Goal: Task Accomplishment & Management: Use online tool/utility

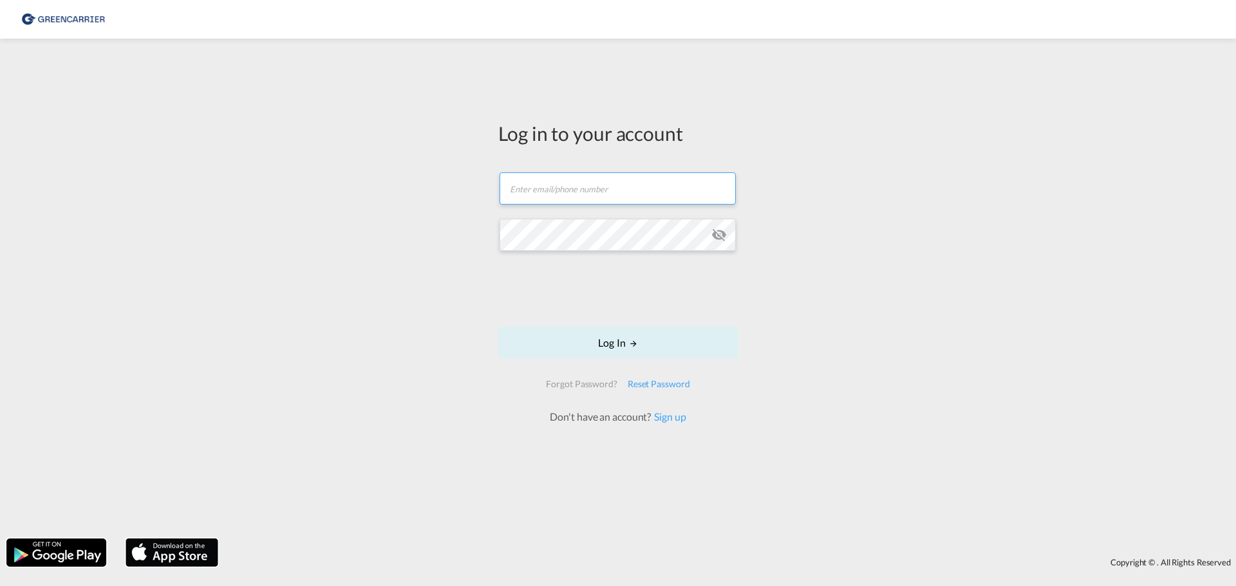
click at [574, 191] on input "text" at bounding box center [617, 188] width 236 height 32
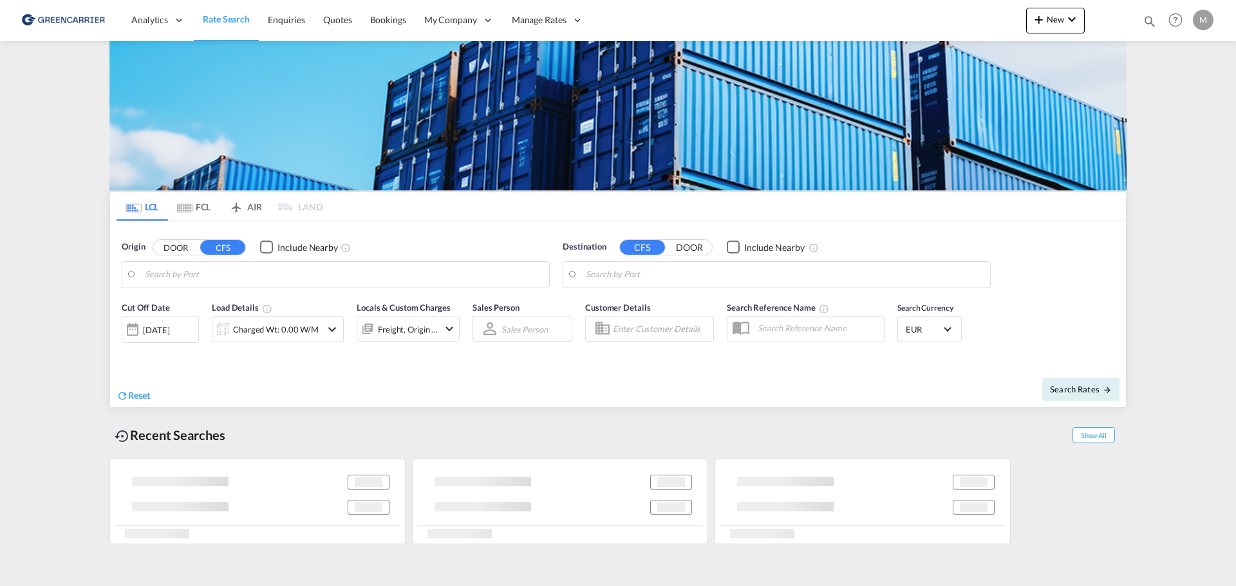
type input "Xiamen Pt, FJ, CNXMG"
type input "[GEOGRAPHIC_DATA] ([GEOGRAPHIC_DATA]), [GEOGRAPHIC_DATA]"
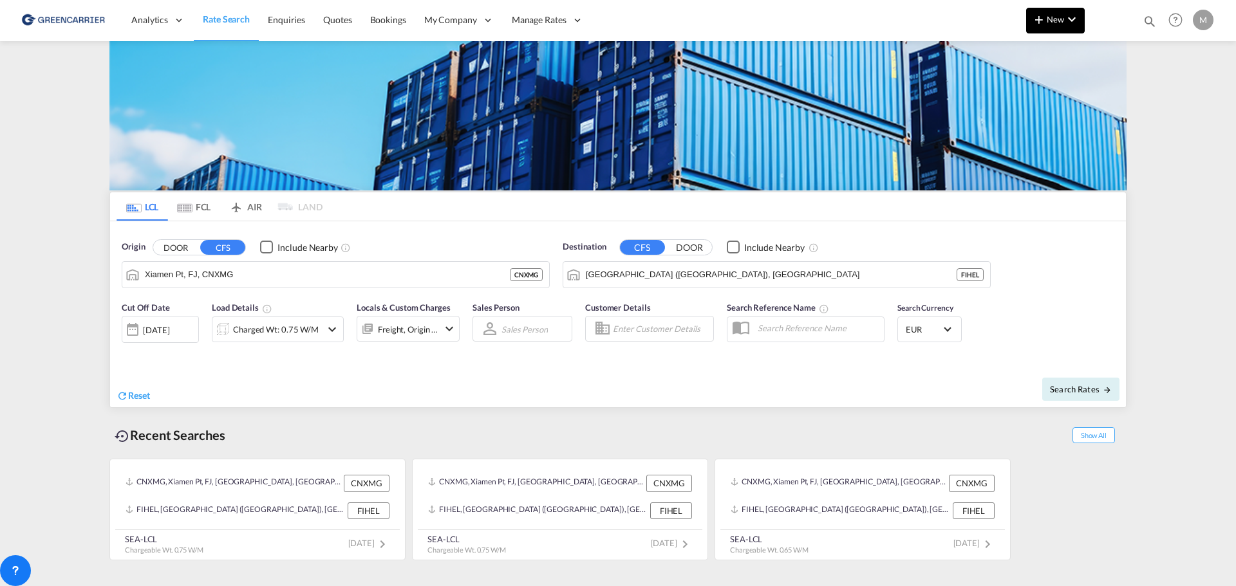
click at [1054, 23] on span "New" at bounding box center [1055, 19] width 48 height 10
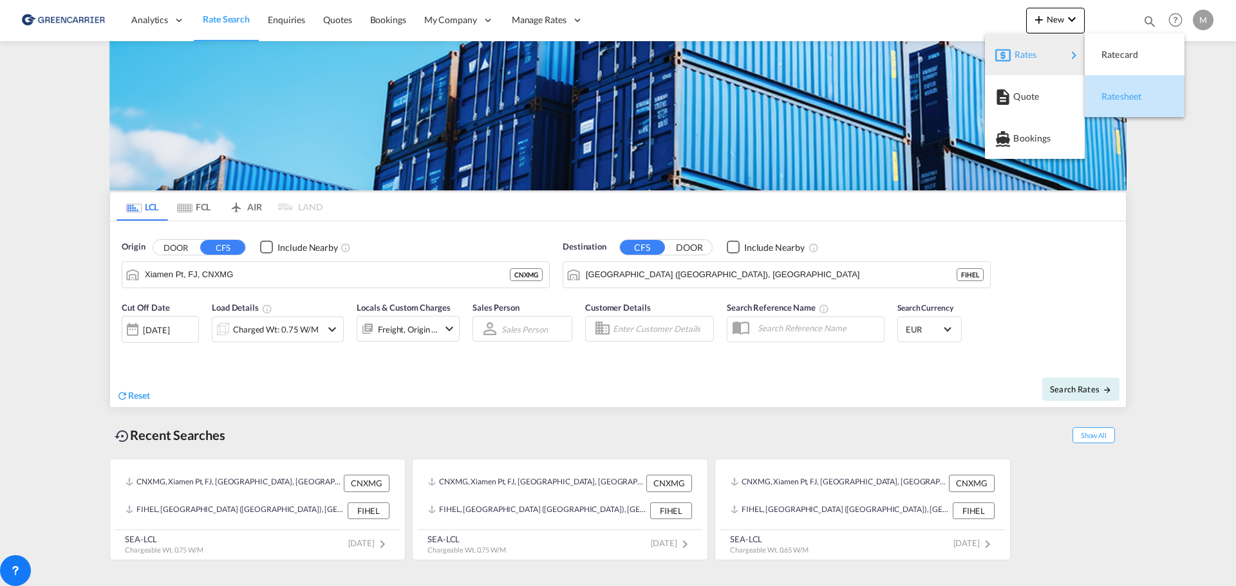
click at [1115, 95] on span "Ratesheet" at bounding box center [1108, 97] width 14 height 26
